Goal: Task Accomplishment & Management: Manage account settings

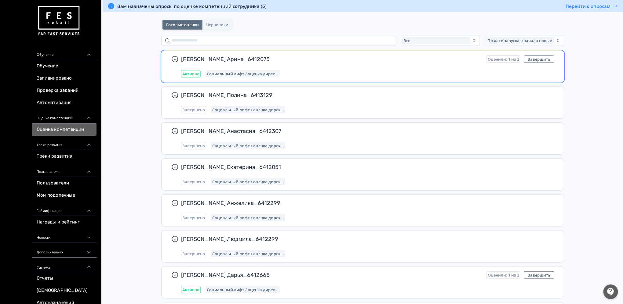
scroll to position [41, 0]
click at [310, 67] on div "[PERSON_NAME] Арина_6412075 Оценили: 1 из 2 Завершить Активно Социальный лифт /…" at bounding box center [367, 66] width 373 height 22
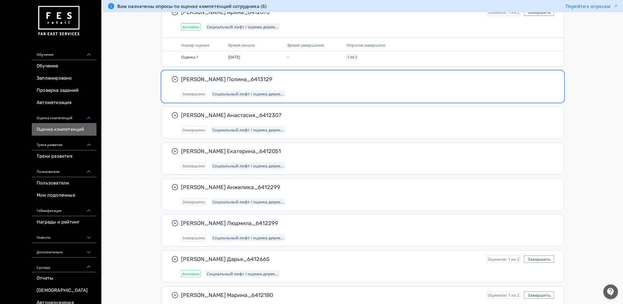
scroll to position [0, 0]
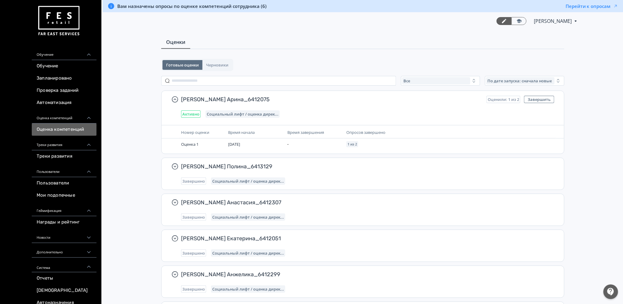
click at [255, 4] on span "Вам назначены опросы по оценке компетенций сотрудника (6)" at bounding box center [191, 6] width 149 height 6
click at [215, 63] on span "Черновики" at bounding box center [217, 65] width 22 height 5
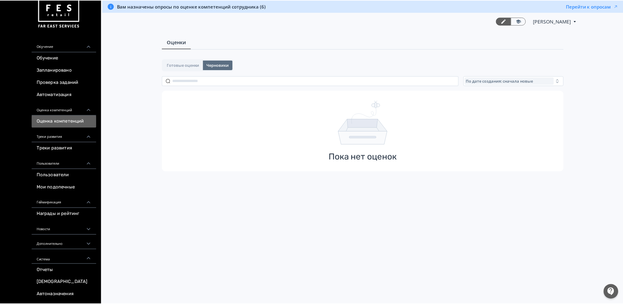
scroll to position [9, 0]
click at [74, 122] on link "Оценка компетенций" at bounding box center [64, 121] width 65 height 12
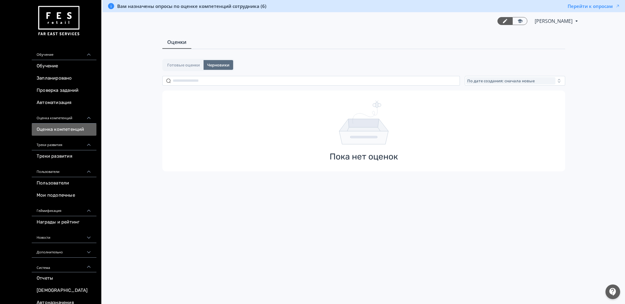
click at [89, 116] on icon at bounding box center [88, 117] width 5 height 5
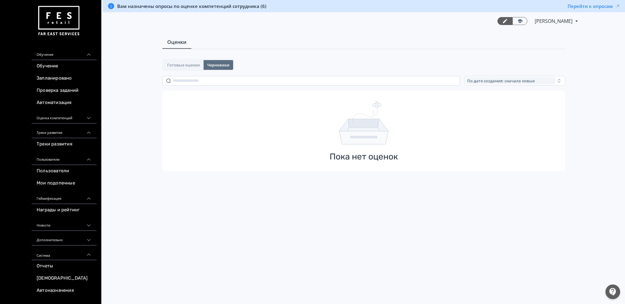
click at [52, 117] on div "Оценка компетенций" at bounding box center [64, 116] width 65 height 15
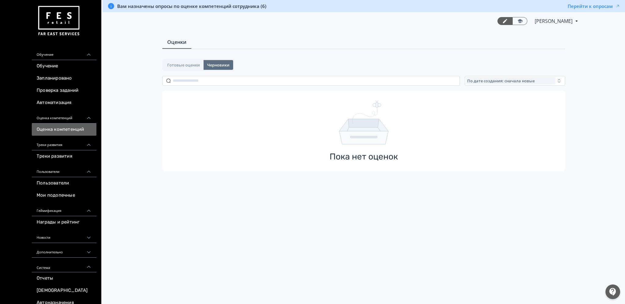
click at [47, 128] on link "Оценка компетенций" at bounding box center [64, 130] width 65 height 12
drag, startPoint x: 172, startPoint y: 48, endPoint x: 172, endPoint y: 52, distance: 4.6
click at [173, 48] on link "Оценки" at bounding box center [176, 42] width 29 height 13
click at [168, 70] on div "Готовые оценки Черновики" at bounding box center [198, 65] width 72 height 12
click at [172, 66] on span "Готовые оценки" at bounding box center [183, 65] width 33 height 5
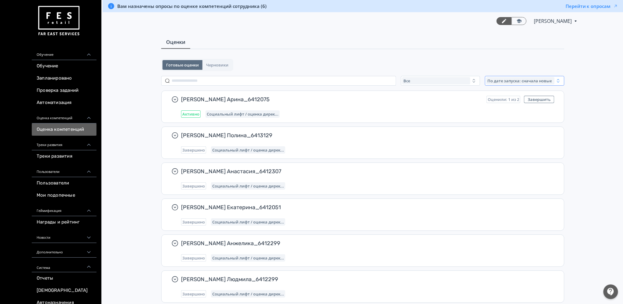
click at [556, 80] on icon "button" at bounding box center [557, 80] width 5 height 5
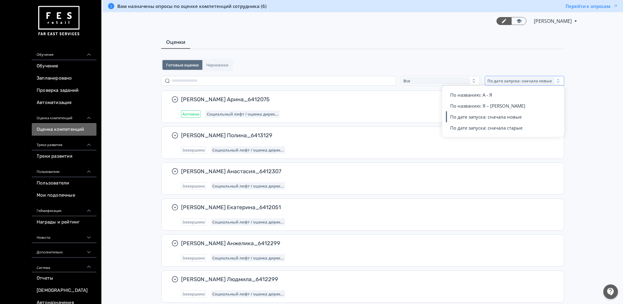
click at [556, 80] on icon "button" at bounding box center [557, 80] width 5 height 5
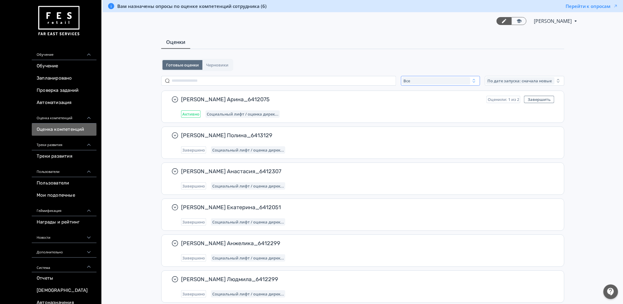
click at [474, 80] on icon "button" at bounding box center [473, 80] width 5 height 5
click at [430, 104] on span "Активные" at bounding box center [420, 106] width 22 height 6
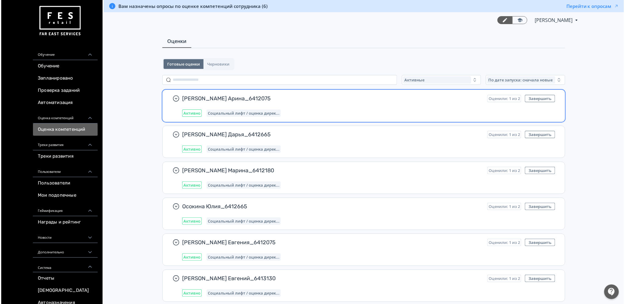
scroll to position [0, 0]
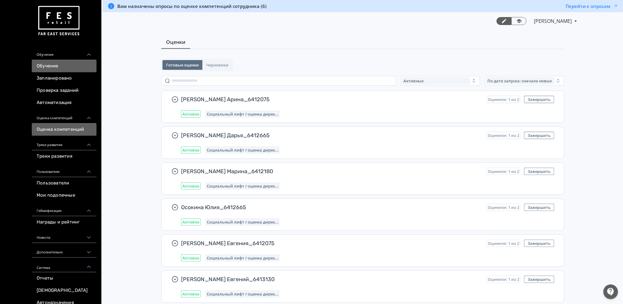
click at [49, 65] on link "Обучение" at bounding box center [64, 66] width 65 height 12
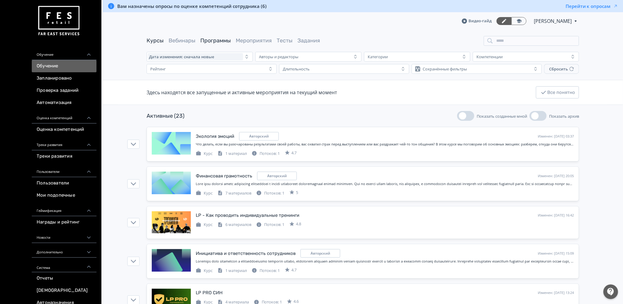
click at [214, 41] on link "Программы" at bounding box center [215, 40] width 31 height 7
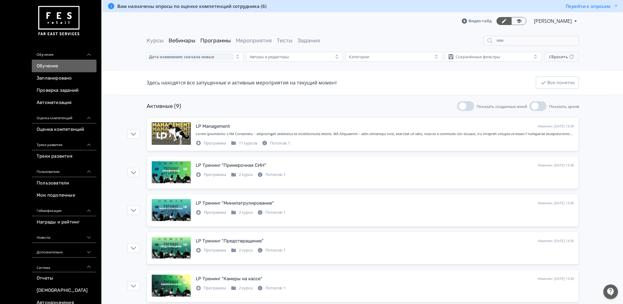
click at [181, 39] on link "Вебинары" at bounding box center [181, 40] width 27 height 7
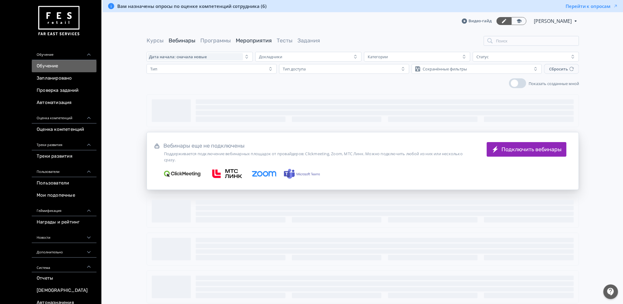
click at [265, 42] on link "Мероприятия" at bounding box center [254, 40] width 36 height 7
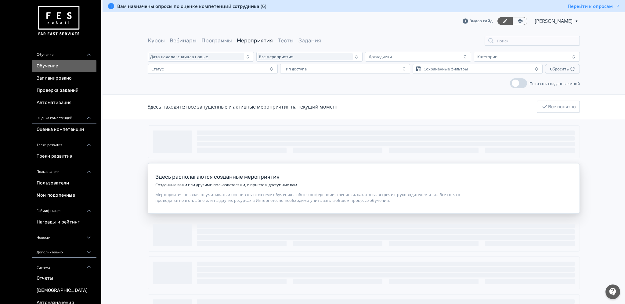
click at [287, 40] on link "Тесты" at bounding box center [286, 40] width 16 height 7
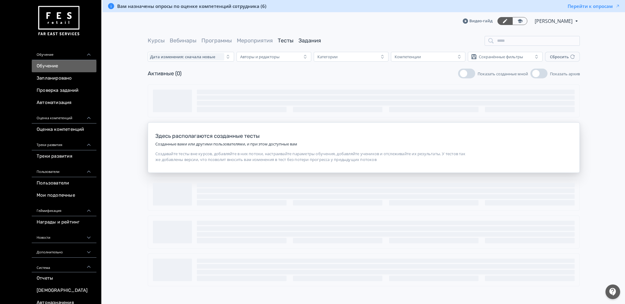
click at [304, 39] on link "Задания" at bounding box center [309, 40] width 23 height 7
click at [51, 77] on link "Запланировано" at bounding box center [64, 78] width 65 height 12
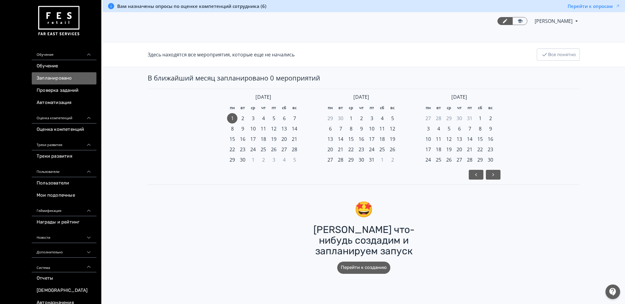
click at [48, 90] on link "Проверка заданий" at bounding box center [64, 91] width 65 height 12
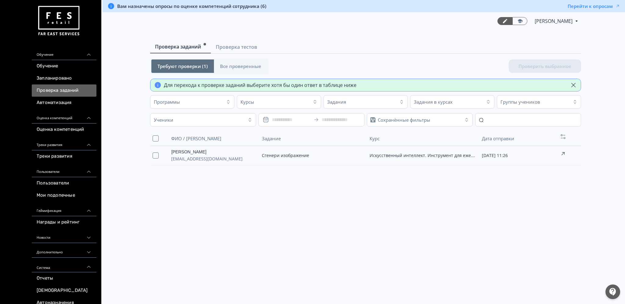
drag, startPoint x: 85, startPoint y: 53, endPoint x: 58, endPoint y: 61, distance: 27.7
click at [85, 52] on div "Обучение" at bounding box center [64, 52] width 65 height 15
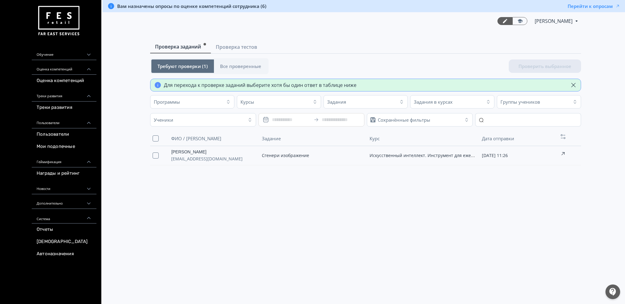
click at [56, 25] on img at bounding box center [59, 21] width 44 height 34
